Goal: Information Seeking & Learning: Learn about a topic

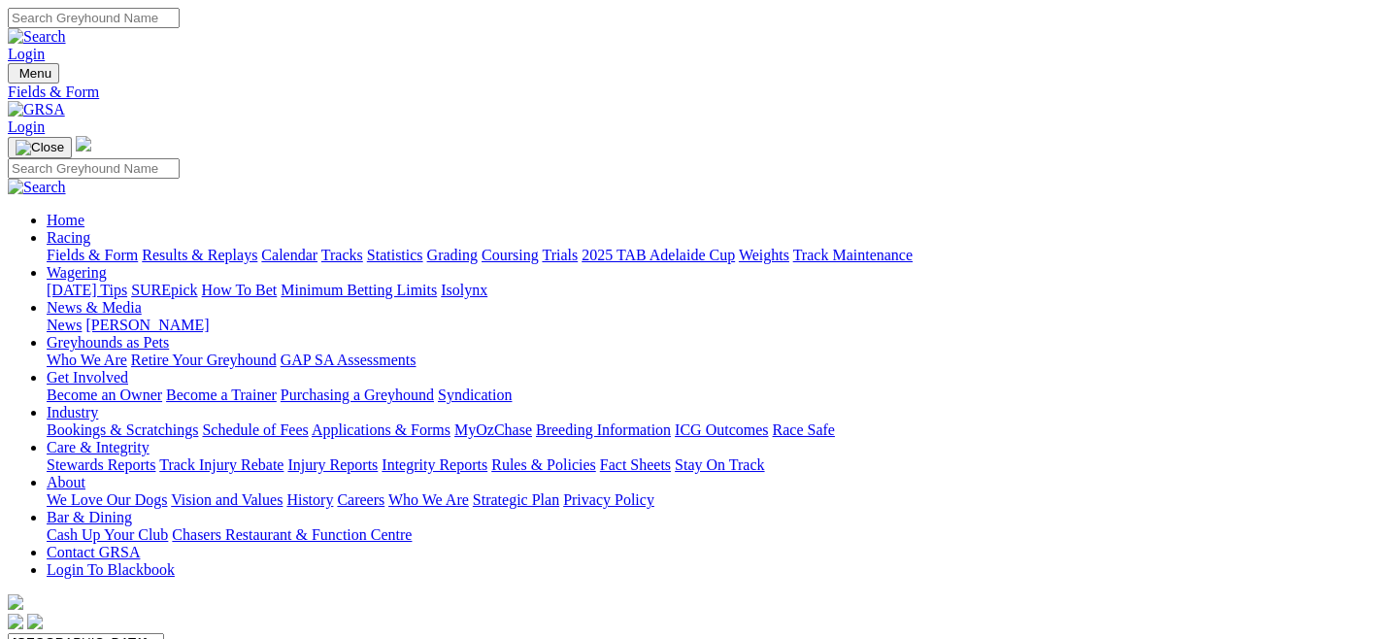
select select "QLD"
click at [91, 633] on select "South Australia New South Wales Northern Territory Queensland Tasmania Victoria…" at bounding box center [86, 642] width 156 height 18
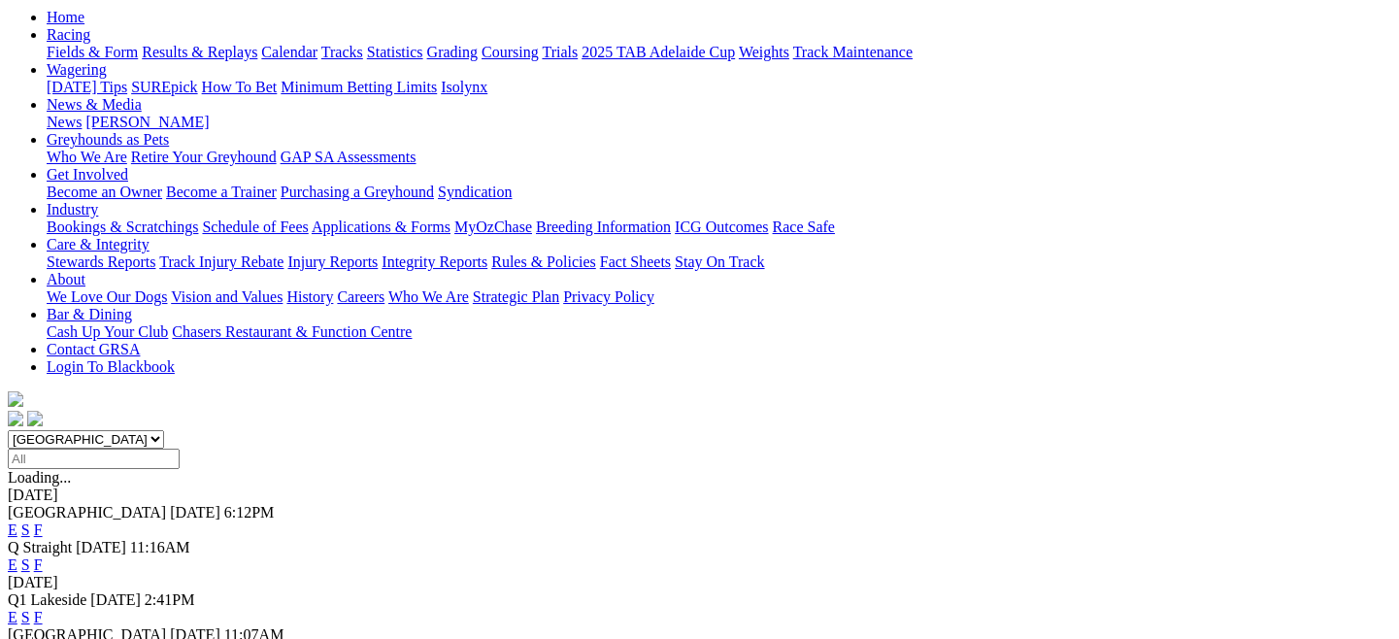
scroll to position [204, 0]
click at [17, 638] on link "E" at bounding box center [13, 651] width 10 height 17
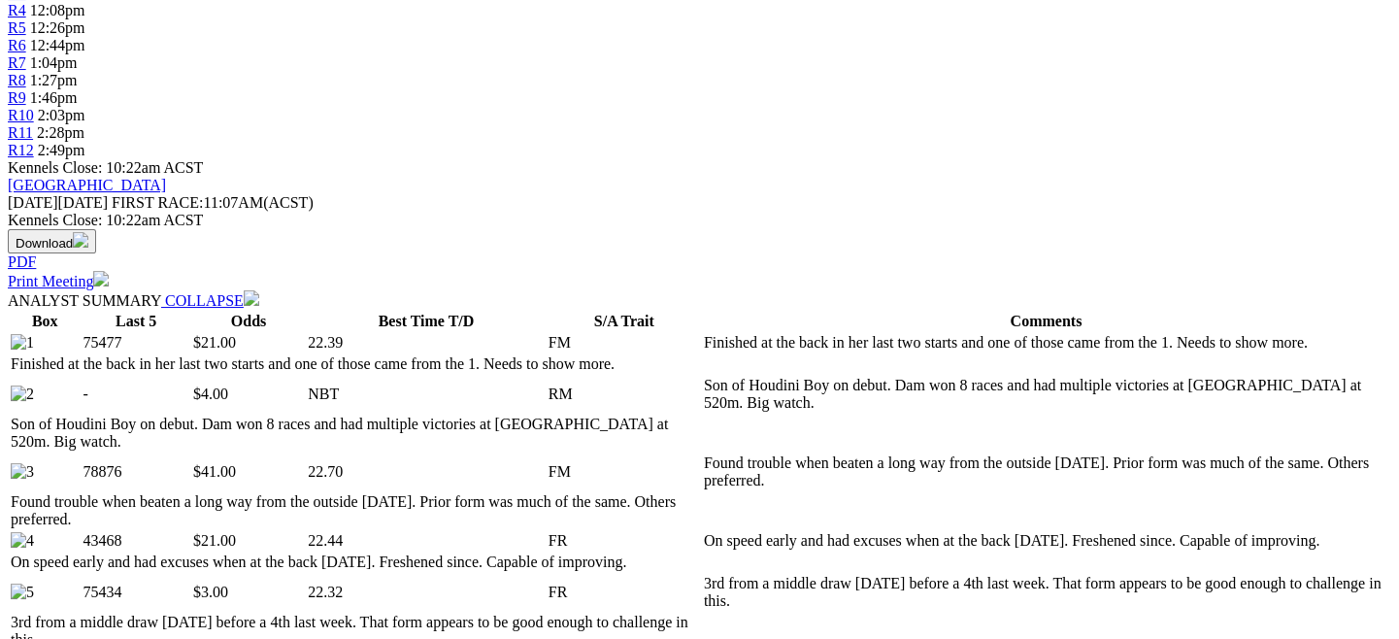
scroll to position [767, 0]
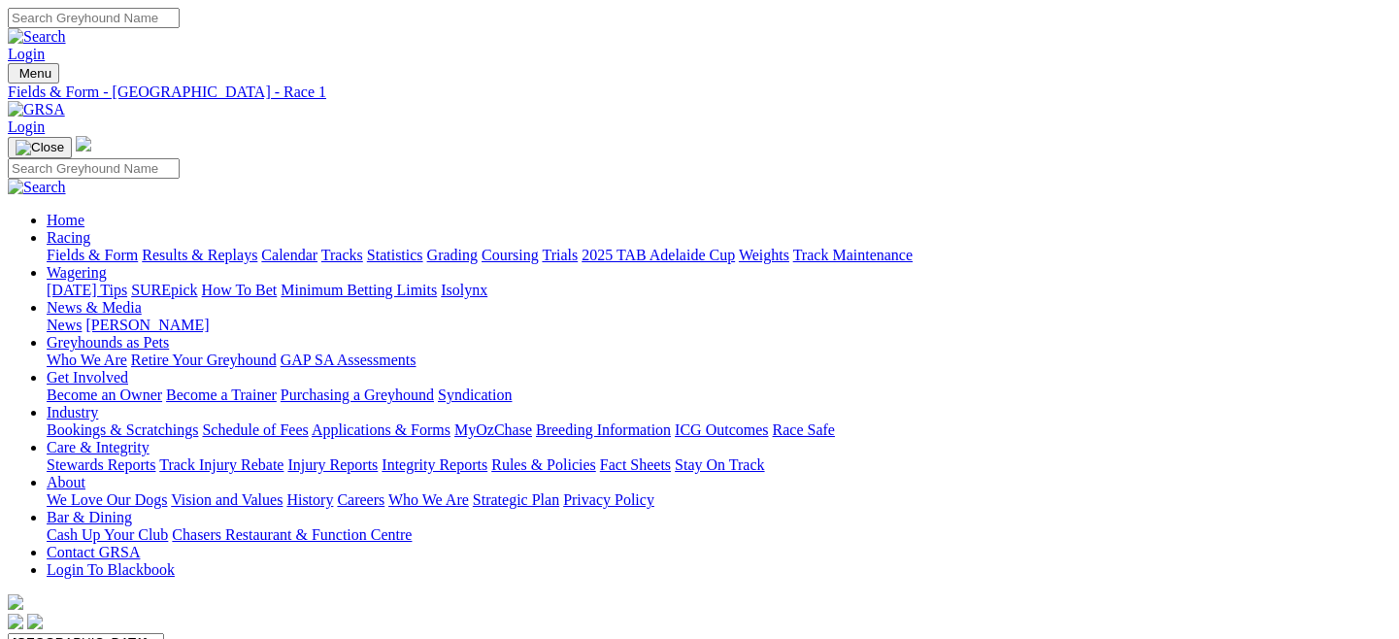
drag, startPoint x: 0, startPoint y: 0, endPoint x: 77, endPoint y: 141, distance: 160.3
click at [77, 247] on link "Fields & Form" at bounding box center [92, 255] width 91 height 17
click at [164, 633] on select "[GEOGRAPHIC_DATA] [GEOGRAPHIC_DATA] [GEOGRAPHIC_DATA] [GEOGRAPHIC_DATA] [GEOGRA…" at bounding box center [86, 642] width 156 height 18
select select "QLD"
click at [91, 633] on select "[GEOGRAPHIC_DATA] [GEOGRAPHIC_DATA] [GEOGRAPHIC_DATA] [GEOGRAPHIC_DATA] [GEOGRA…" at bounding box center [86, 642] width 156 height 18
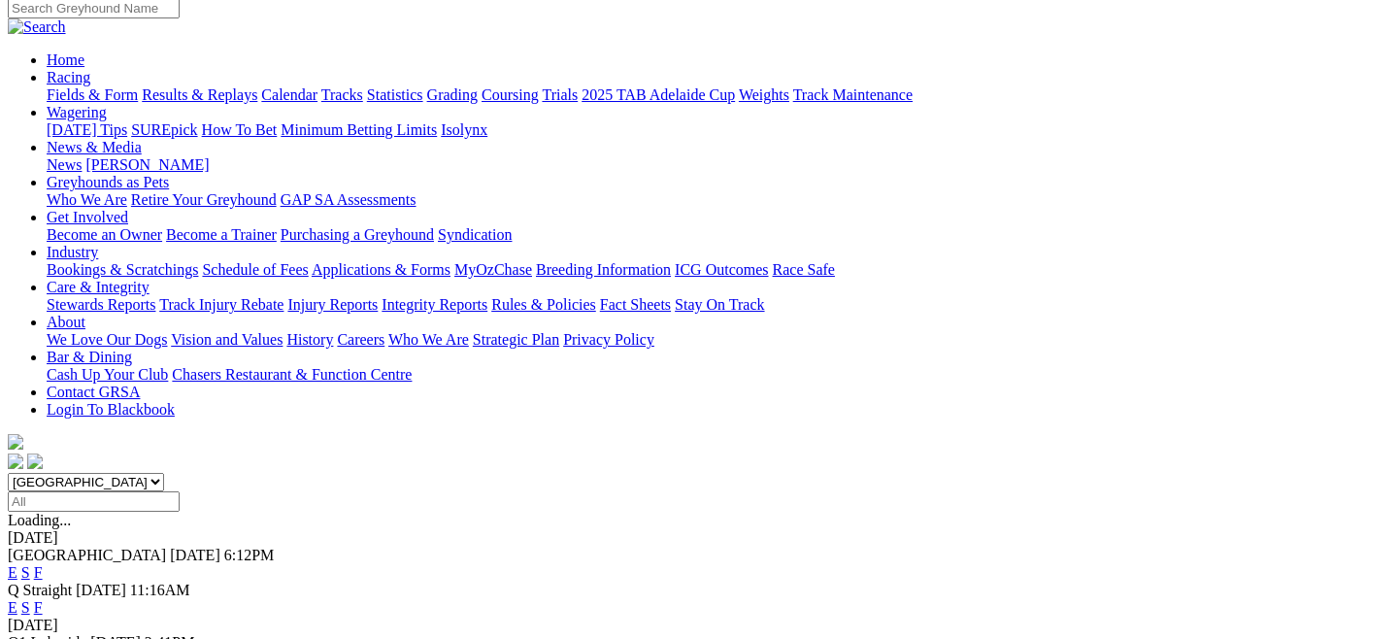
scroll to position [166, 0]
